Goal: Find specific page/section: Find specific page/section

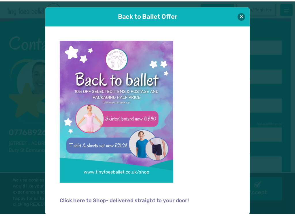
scroll to position [0, 0]
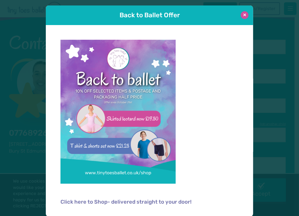
click at [242, 15] on button at bounding box center [245, 15] width 8 height 8
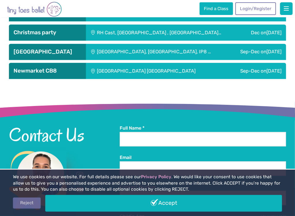
click at [41, 198] on link "Reject" at bounding box center [27, 203] width 28 height 11
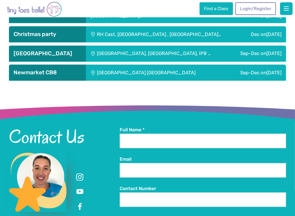
scroll to position [911, 0]
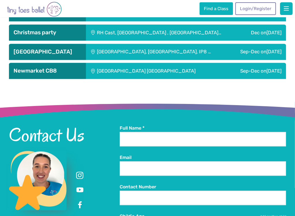
click at [42, 6] on img "Go to home page" at bounding box center [34, 9] width 55 height 16
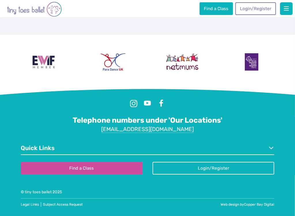
scroll to position [1428, 0]
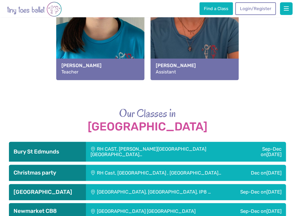
scroll to position [764, 0]
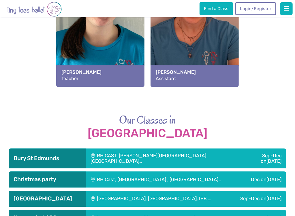
click at [255, 172] on div "Dec [DATE]" at bounding box center [264, 180] width 44 height 16
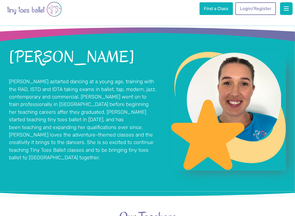
scroll to position [280, 0]
